Goal: Navigation & Orientation: Find specific page/section

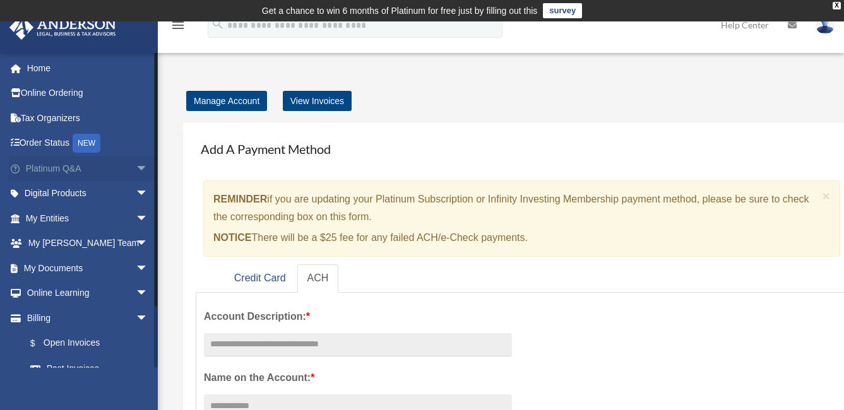
click at [55, 170] on link "Platinum Q&A arrow_drop_down" at bounding box center [88, 168] width 158 height 25
click at [145, 167] on span "arrow_drop_down" at bounding box center [148, 169] width 25 height 26
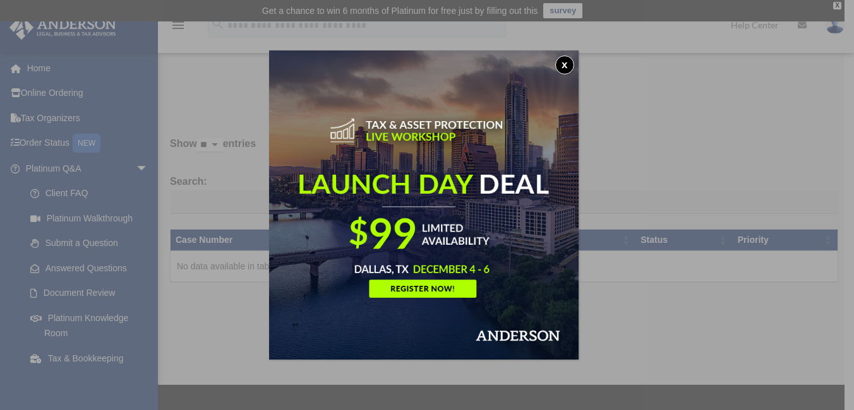
click at [564, 70] on button "x" at bounding box center [564, 65] width 19 height 19
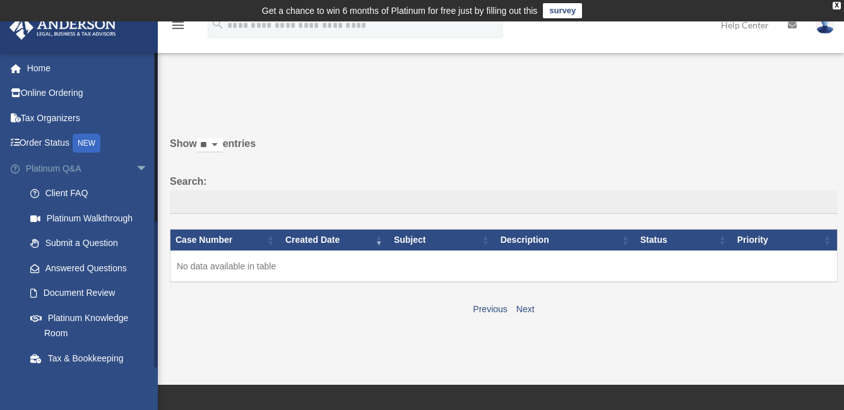
click at [136, 168] on span "arrow_drop_down" at bounding box center [148, 169] width 25 height 26
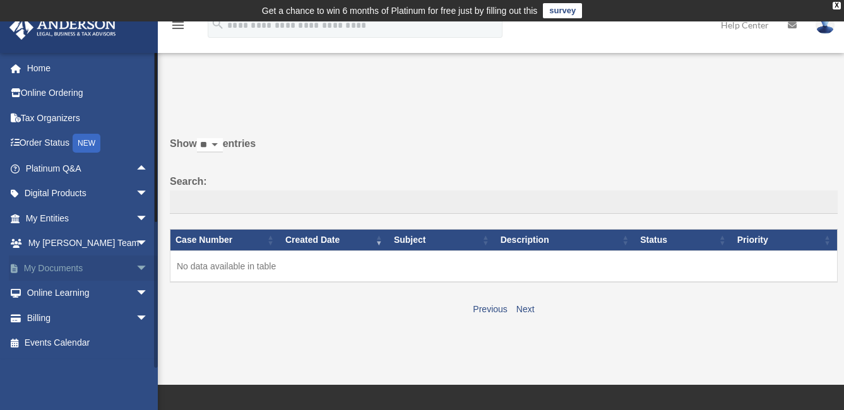
click at [136, 266] on span "arrow_drop_down" at bounding box center [148, 269] width 25 height 26
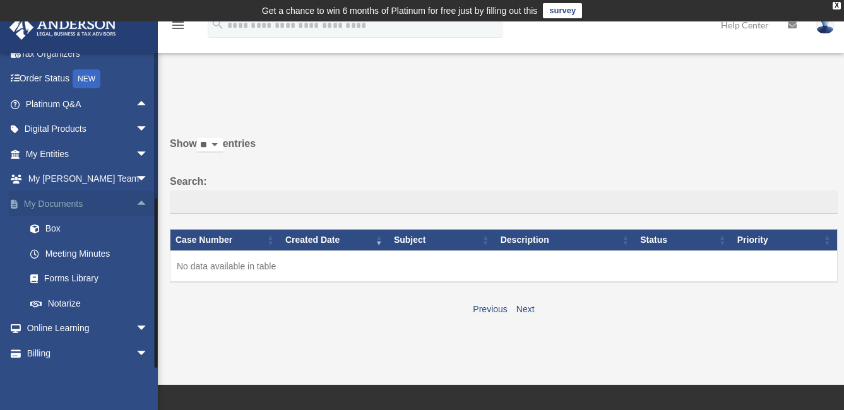
scroll to position [90, 0]
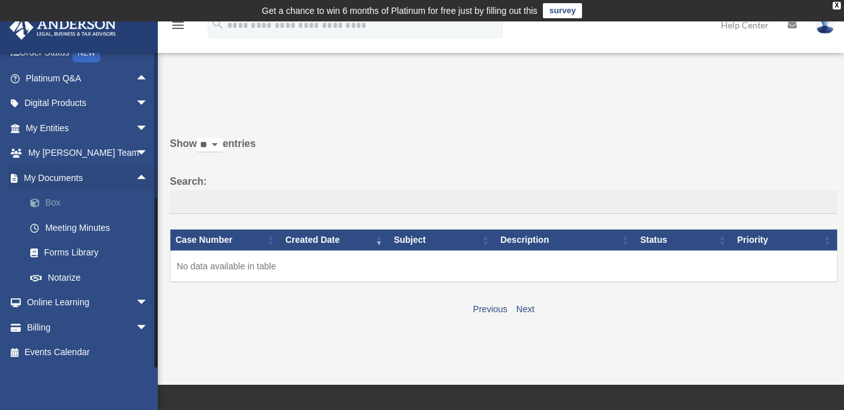
click at [57, 203] on link "Box" at bounding box center [93, 203] width 150 height 25
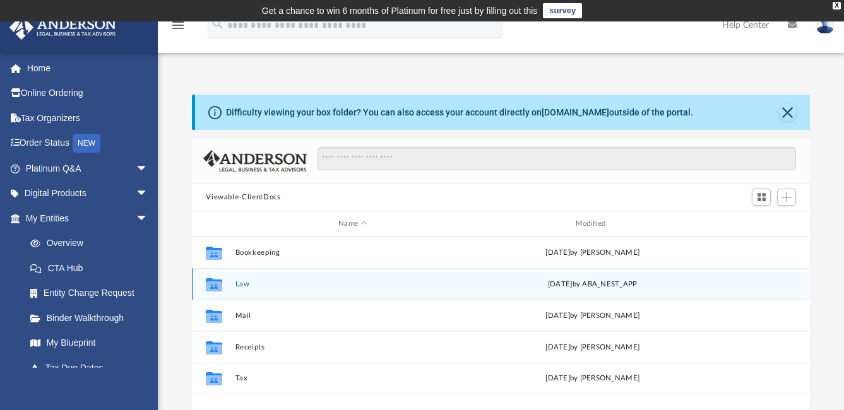
click at [228, 285] on div "Collaborated Folder" at bounding box center [214, 284] width 32 height 20
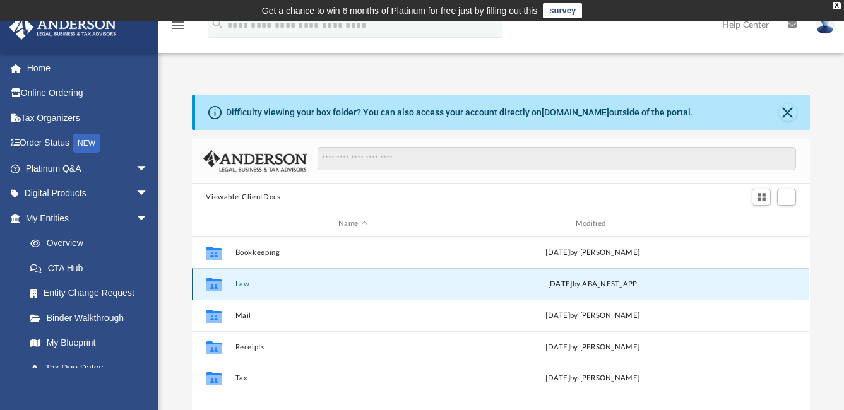
click at [212, 285] on icon "grid" at bounding box center [214, 284] width 16 height 13
drag, startPoint x: 212, startPoint y: 285, endPoint x: 242, endPoint y: 285, distance: 30.3
click at [242, 285] on button "Law" at bounding box center [352, 284] width 235 height 8
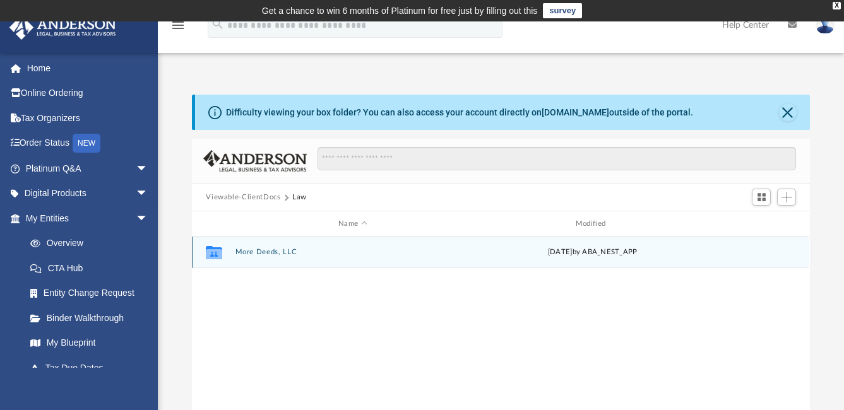
click at [256, 251] on button "More Deeds, LLC" at bounding box center [352, 252] width 235 height 8
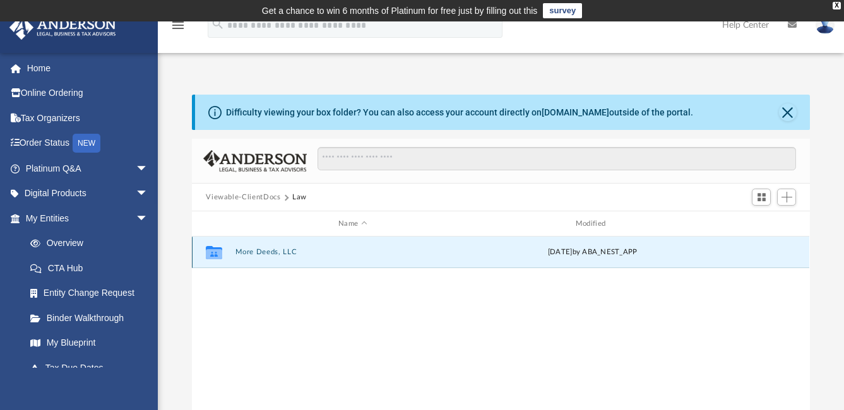
click at [256, 251] on button "More Deeds, LLC" at bounding box center [352, 252] width 235 height 8
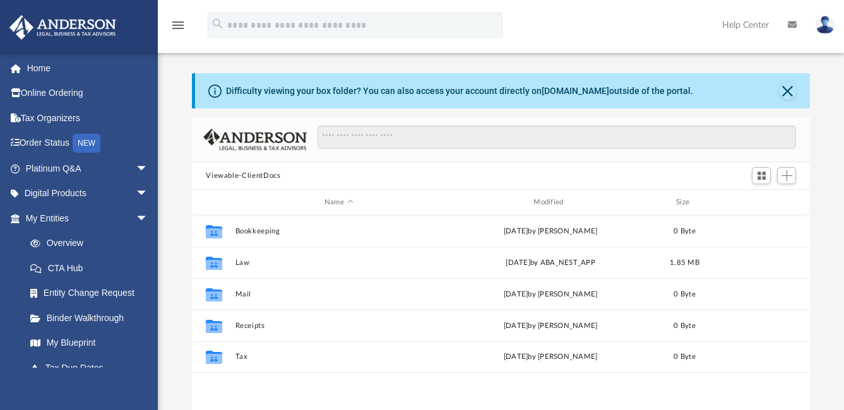
scroll to position [278, 609]
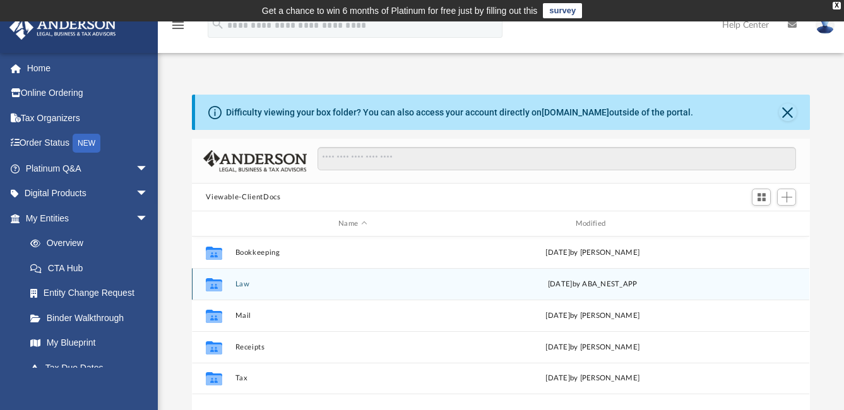
click at [239, 287] on button "Law" at bounding box center [352, 284] width 235 height 8
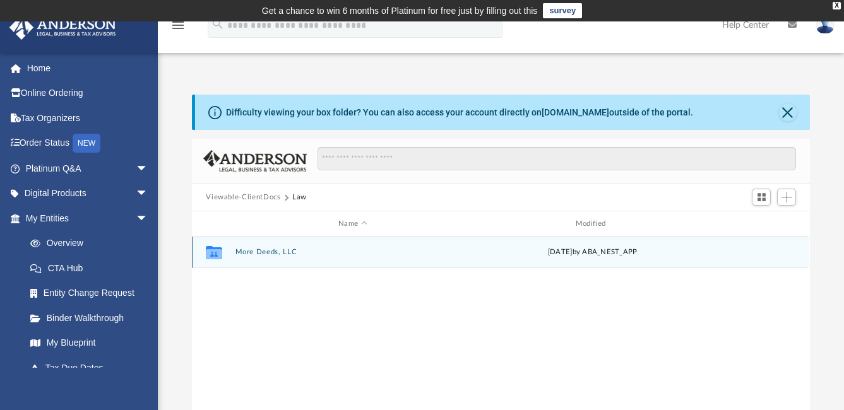
click at [244, 253] on button "More Deeds, LLC" at bounding box center [352, 252] width 235 height 8
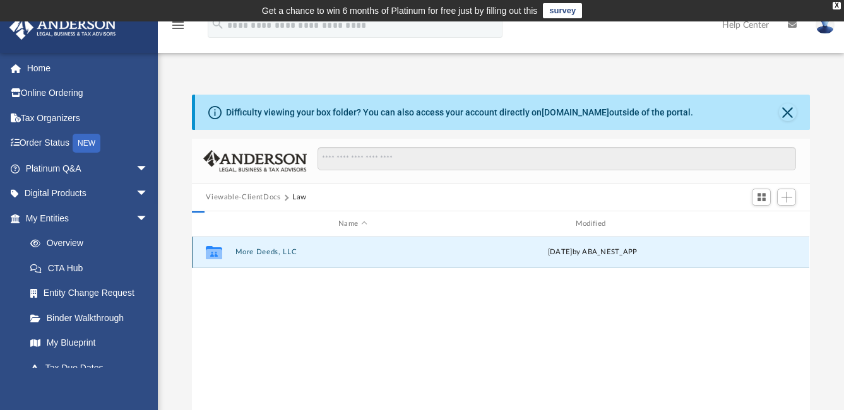
click at [244, 253] on button "More Deeds, LLC" at bounding box center [352, 252] width 235 height 8
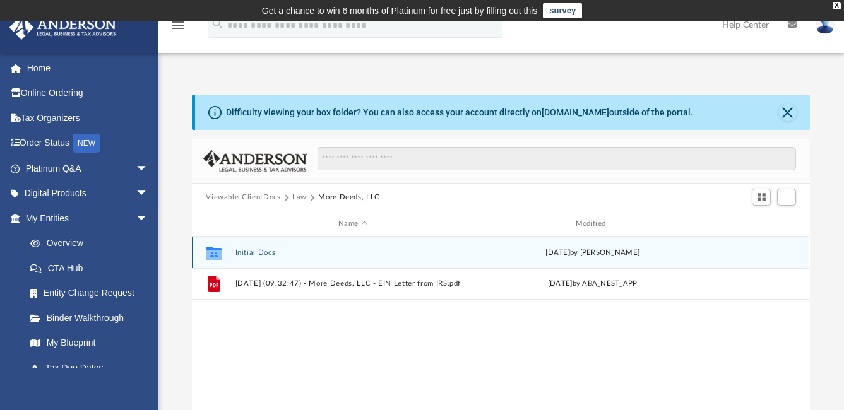
click at [253, 252] on button "Initial Docs" at bounding box center [352, 253] width 235 height 8
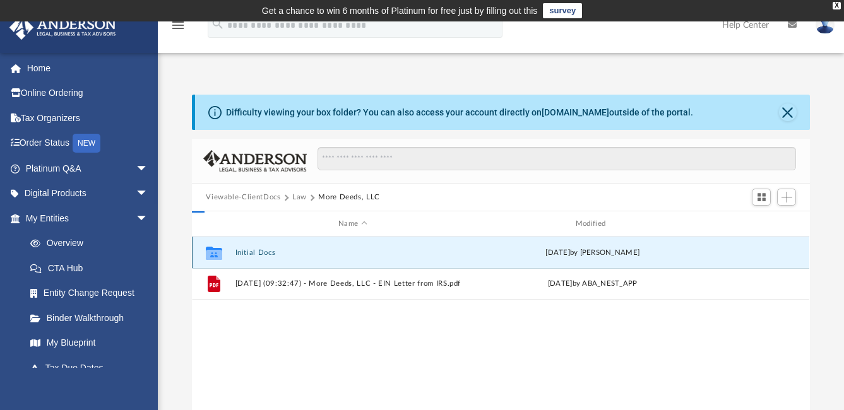
click at [253, 252] on button "Initial Docs" at bounding box center [352, 253] width 235 height 8
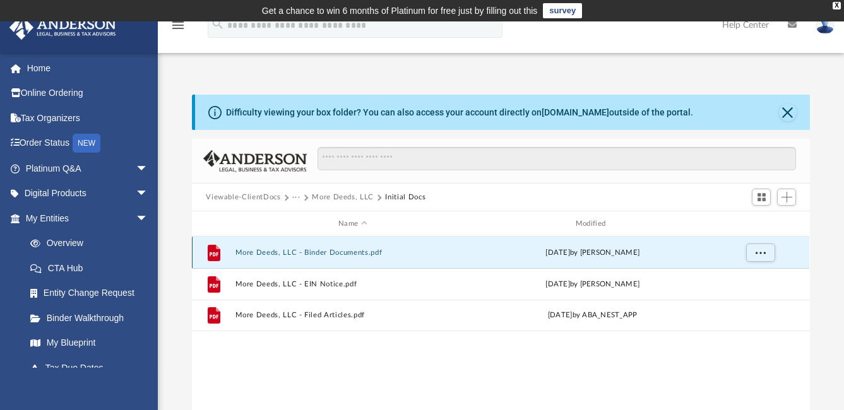
click at [301, 250] on button "More Deeds, LLC - Binder Documents.pdf" at bounding box center [352, 253] width 235 height 8
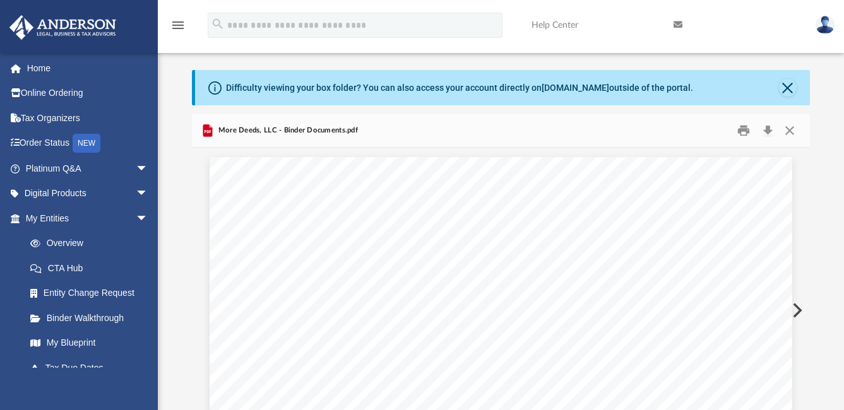
scroll to position [0, 0]
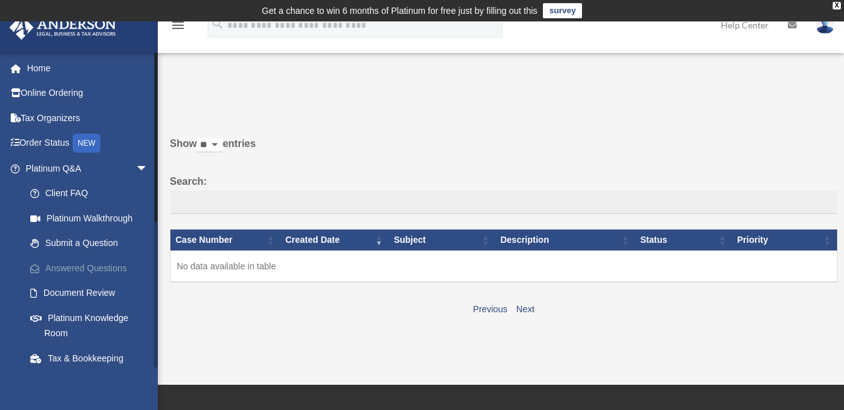
scroll to position [261, 0]
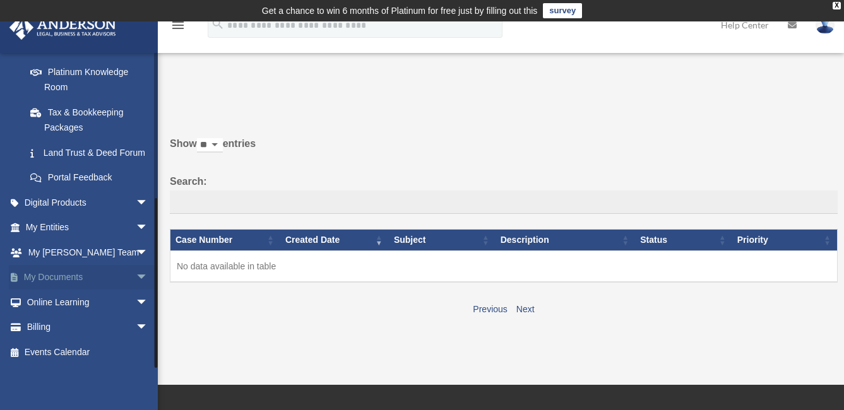
click at [64, 278] on link "My Documents arrow_drop_down" at bounding box center [88, 277] width 158 height 25
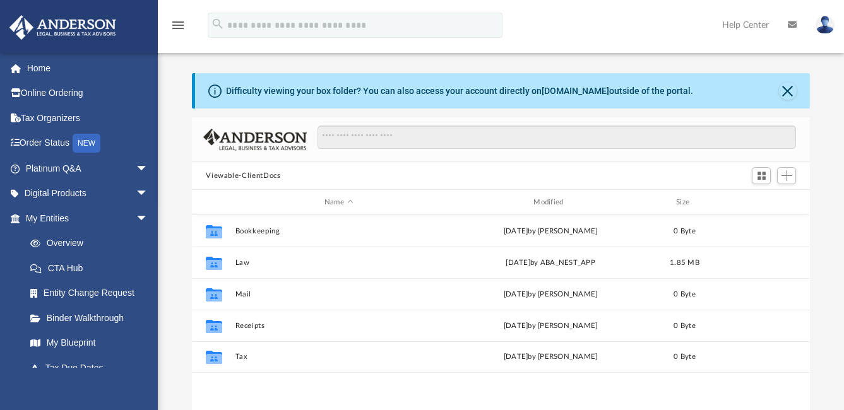
scroll to position [278, 609]
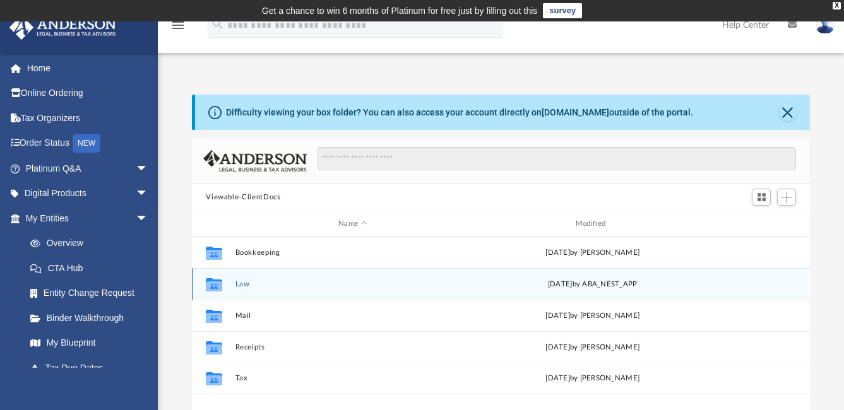
click at [246, 285] on button "Law" at bounding box center [352, 284] width 235 height 8
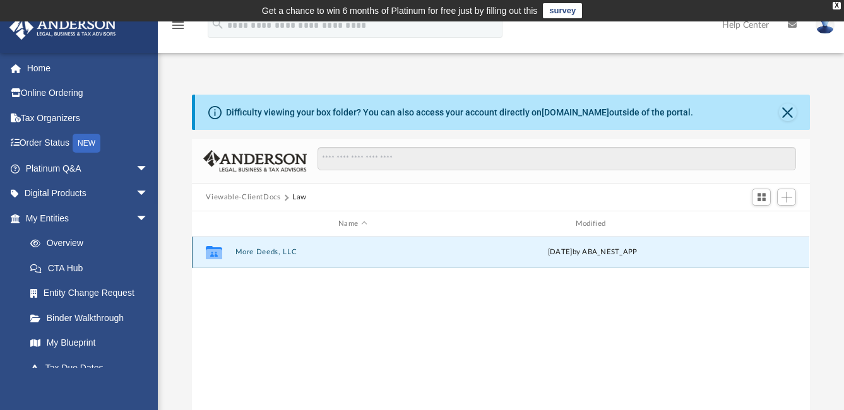
click at [251, 250] on button "More Deeds, LLC" at bounding box center [352, 252] width 235 height 8
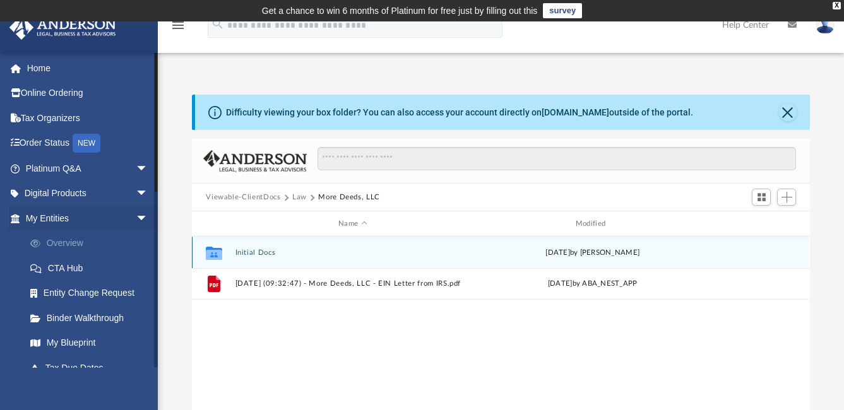
scroll to position [316, 0]
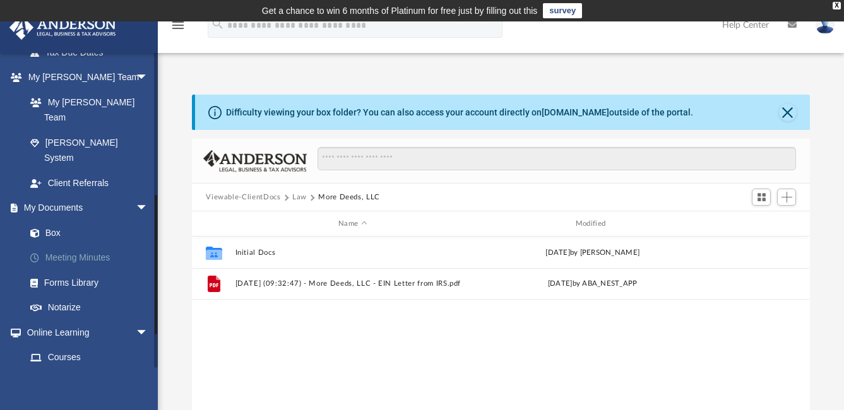
click at [54, 246] on link "Meeting Minutes" at bounding box center [93, 258] width 150 height 25
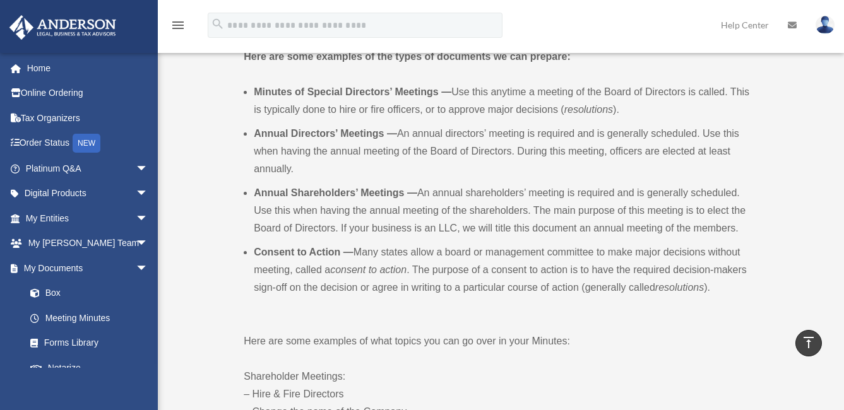
scroll to position [480, 0]
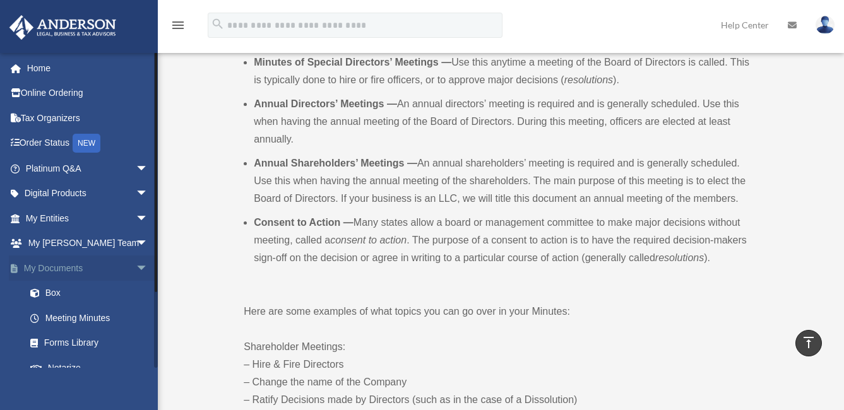
click at [136, 267] on span "arrow_drop_down" at bounding box center [148, 269] width 25 height 26
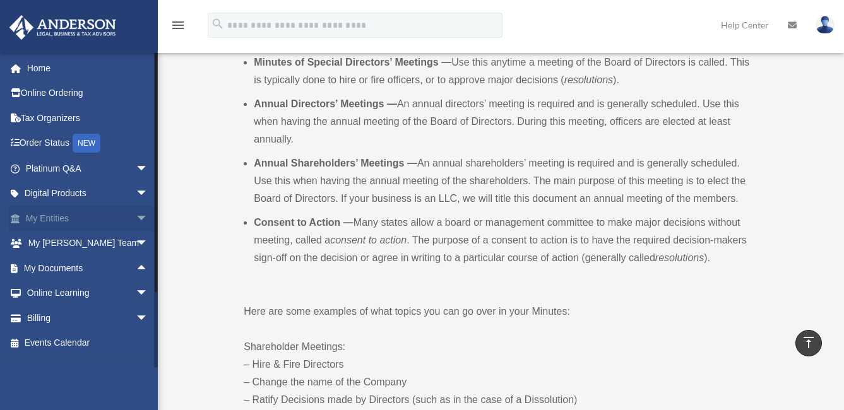
click at [136, 216] on span "arrow_drop_down" at bounding box center [148, 219] width 25 height 26
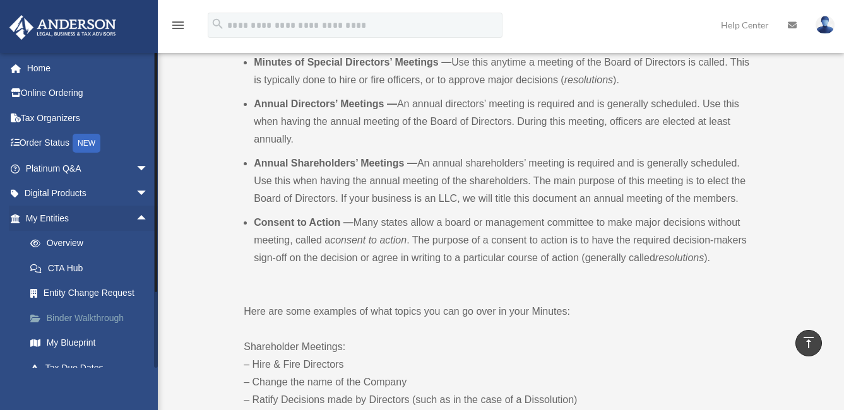
click at [61, 316] on link "Binder Walkthrough" at bounding box center [93, 318] width 150 height 25
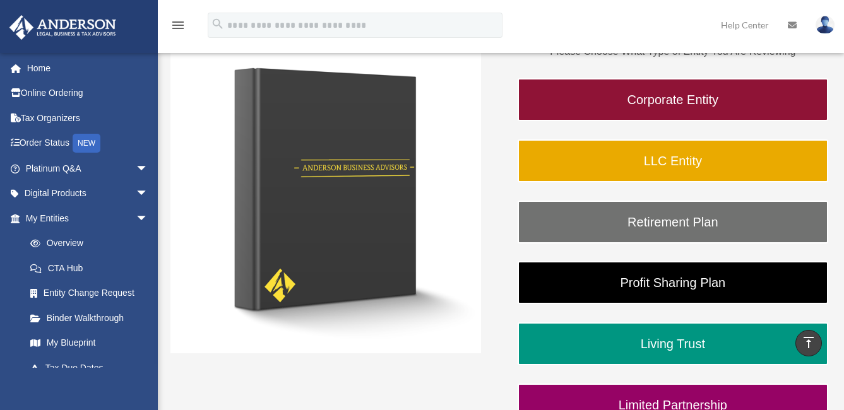
scroll to position [212, 0]
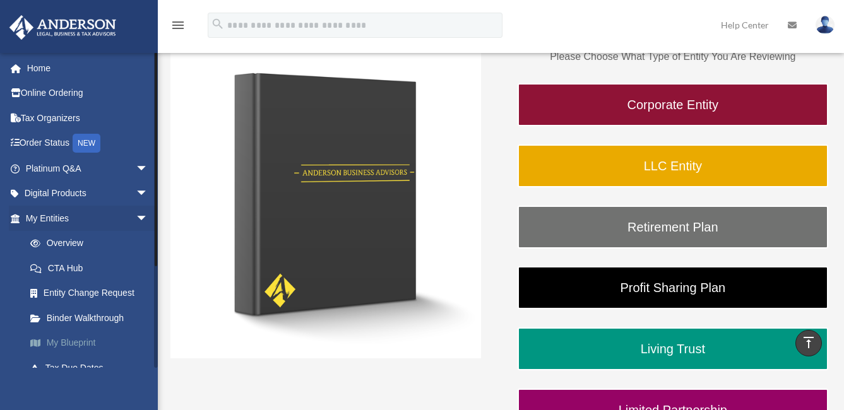
click at [79, 343] on link "My Blueprint" at bounding box center [93, 343] width 150 height 25
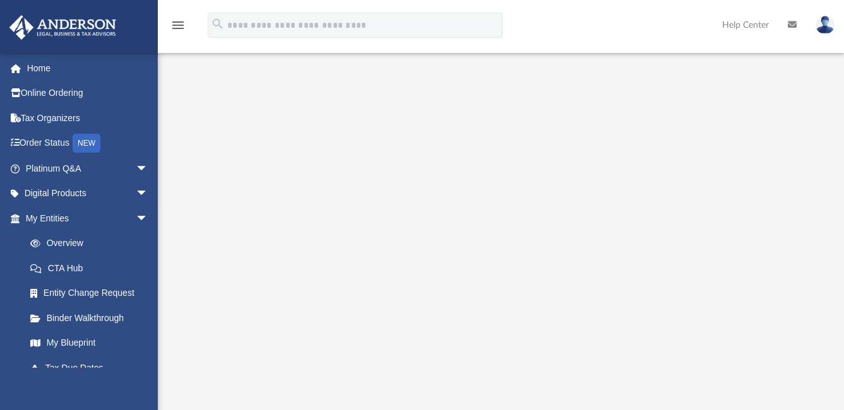
scroll to position [35, 0]
